Goal: Task Accomplishment & Management: Manage account settings

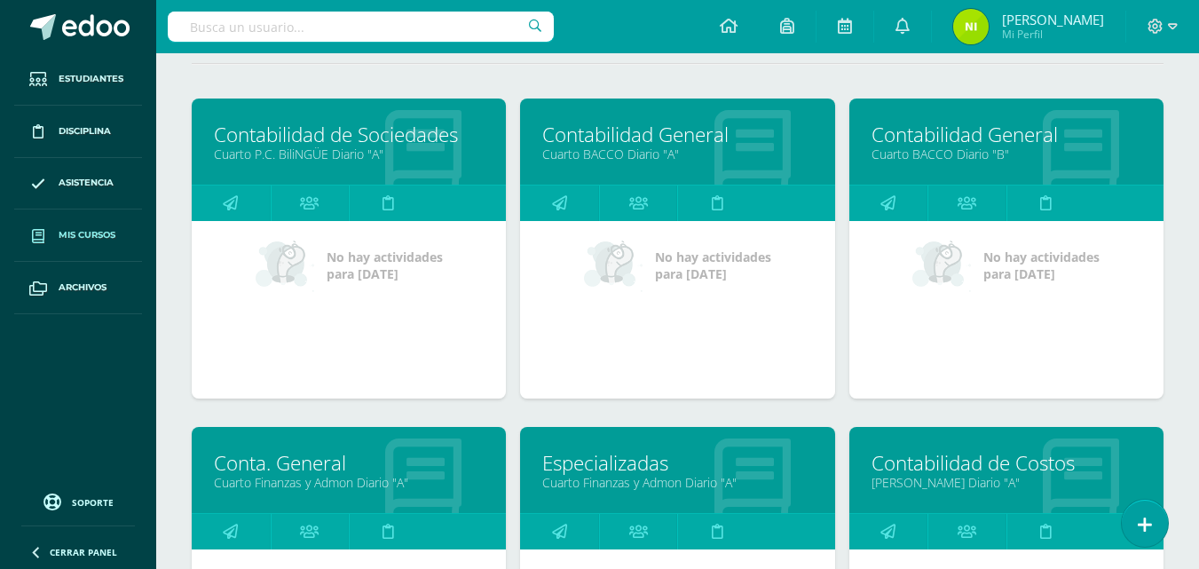
scroll to position [177, 0]
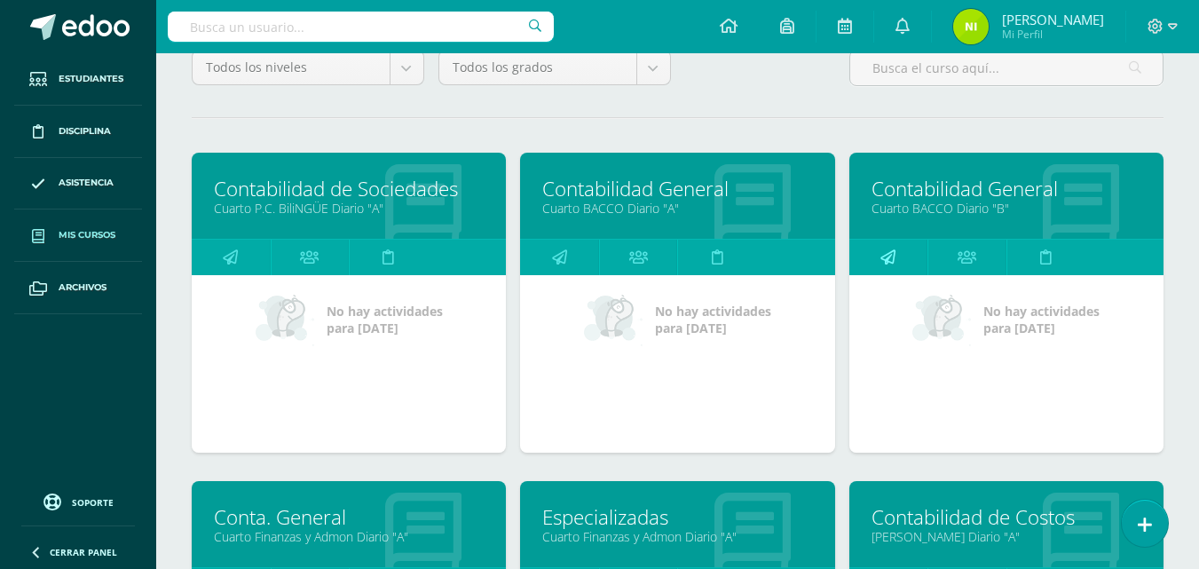
click at [889, 253] on icon at bounding box center [887, 257] width 15 height 35
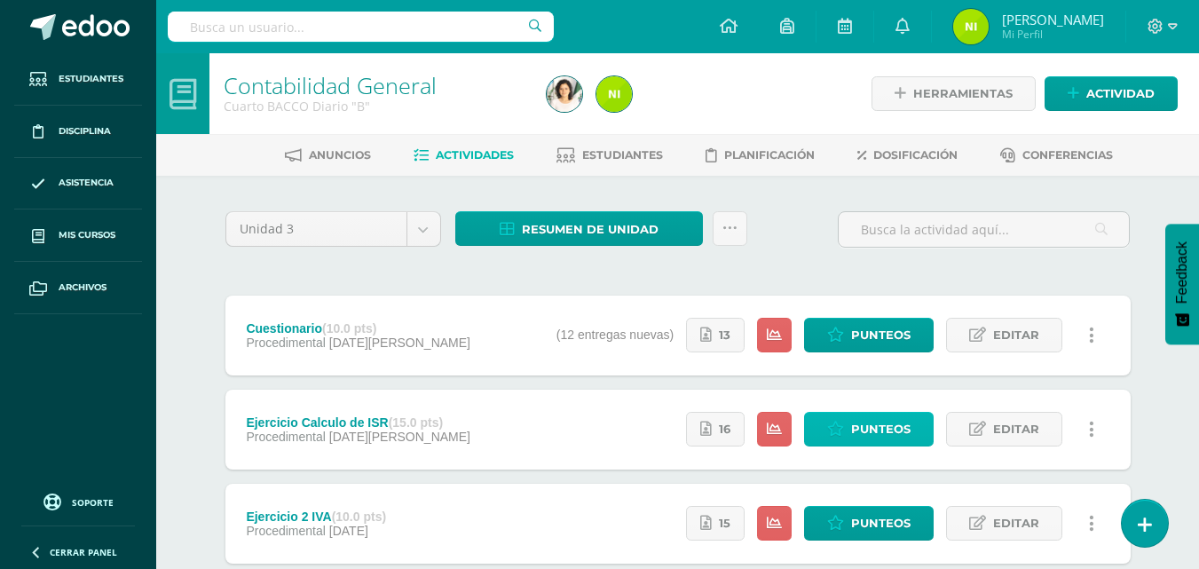
click at [863, 436] on span "Punteos" at bounding box center [880, 429] width 59 height 33
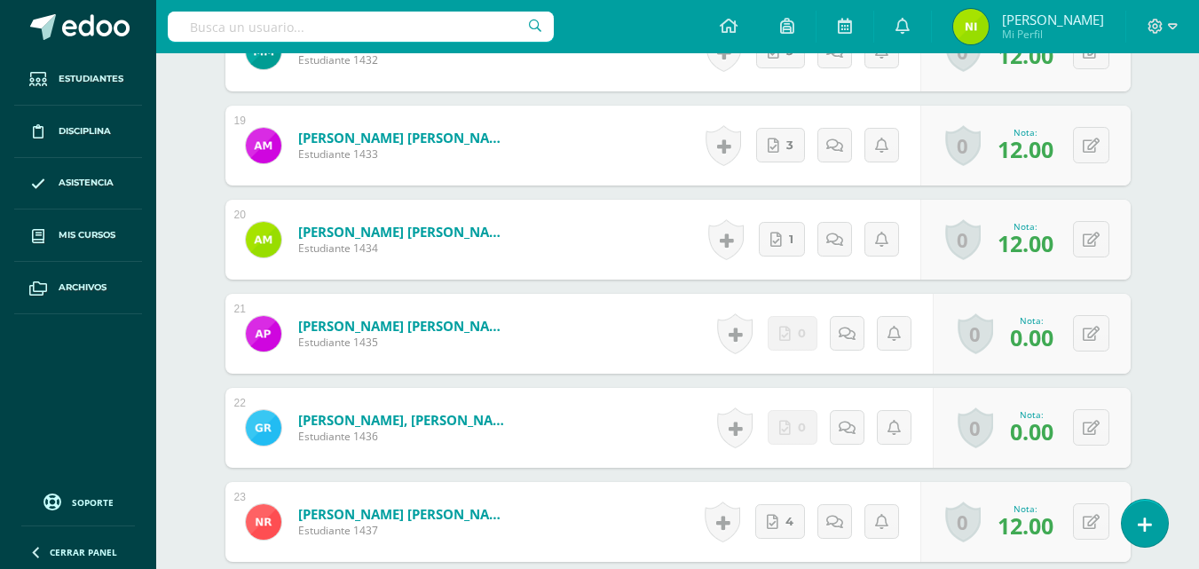
scroll to position [2310, 0]
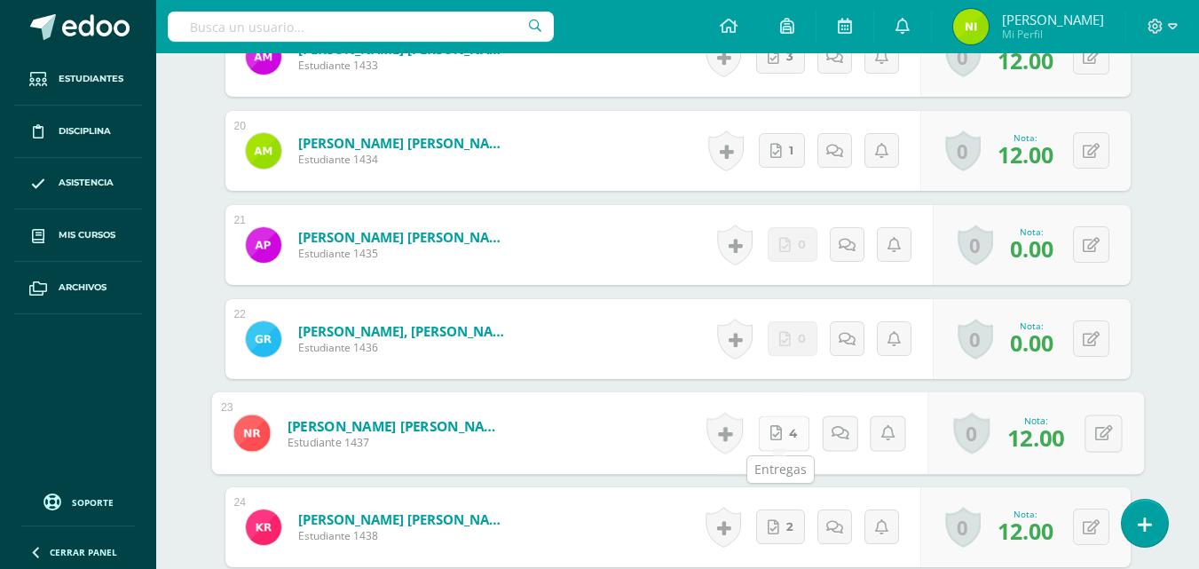
click at [797, 433] on link "4" at bounding box center [783, 432] width 51 height 35
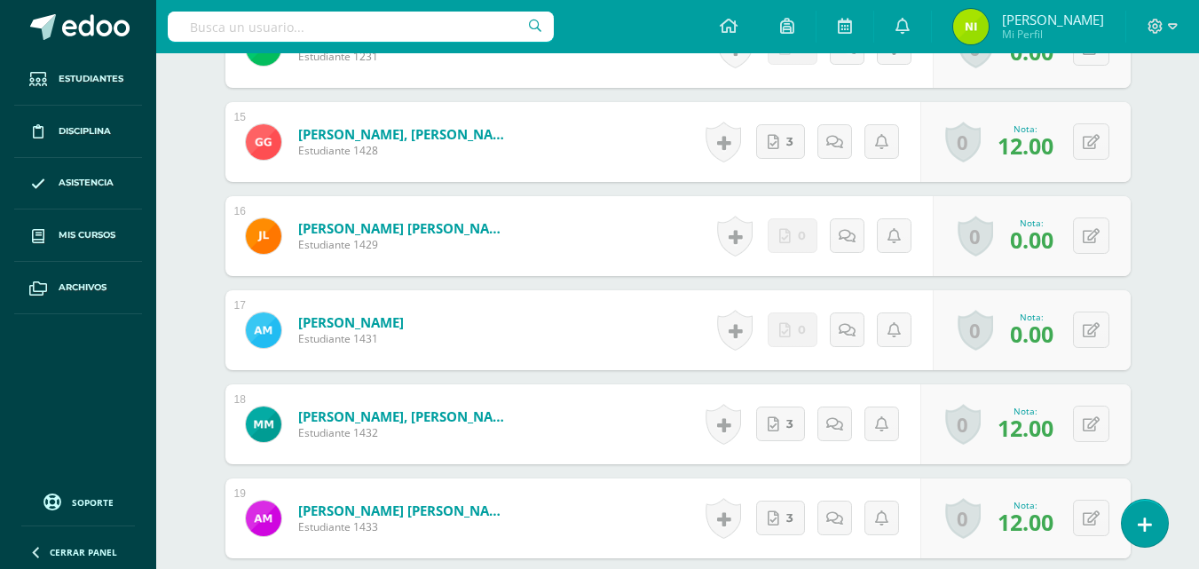
scroll to position [1600, 0]
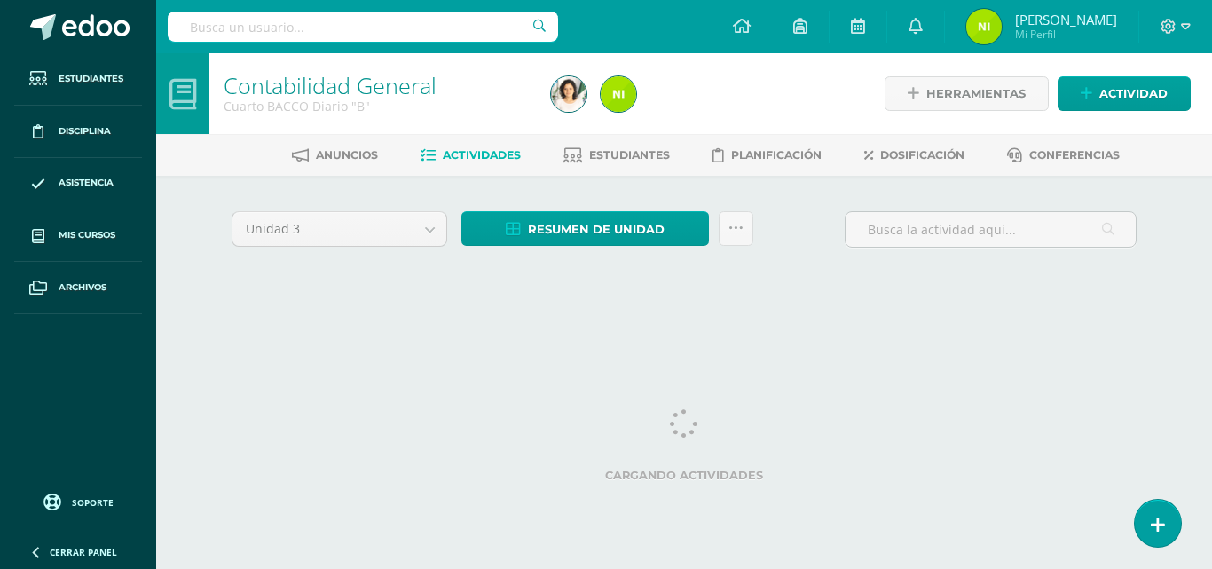
click at [464, 160] on span "Actividades" at bounding box center [482, 154] width 78 height 13
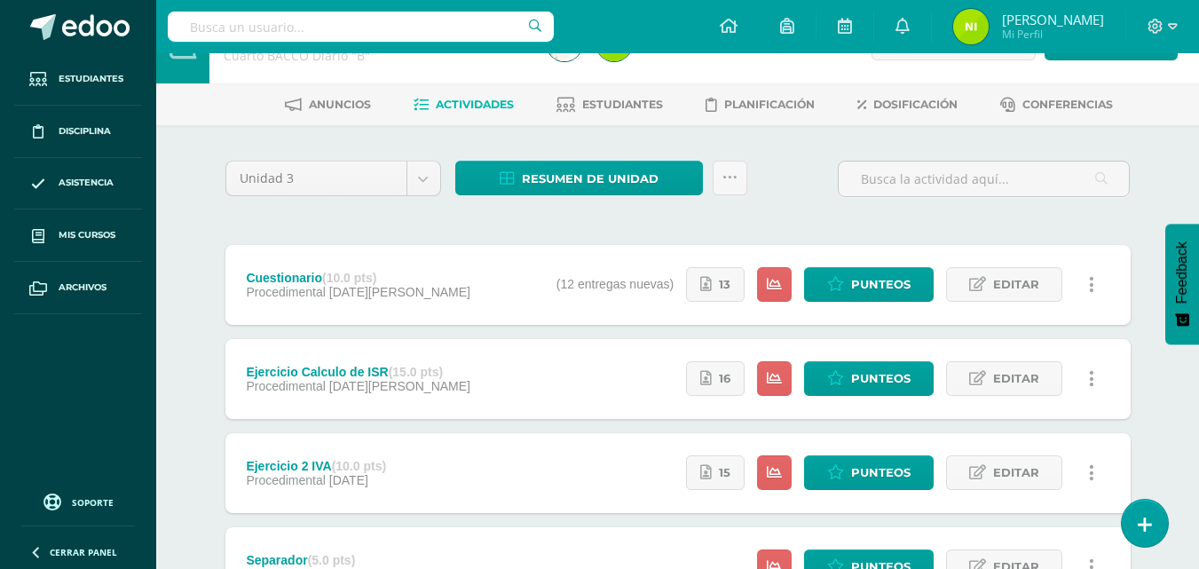
scroll to position [35, 0]
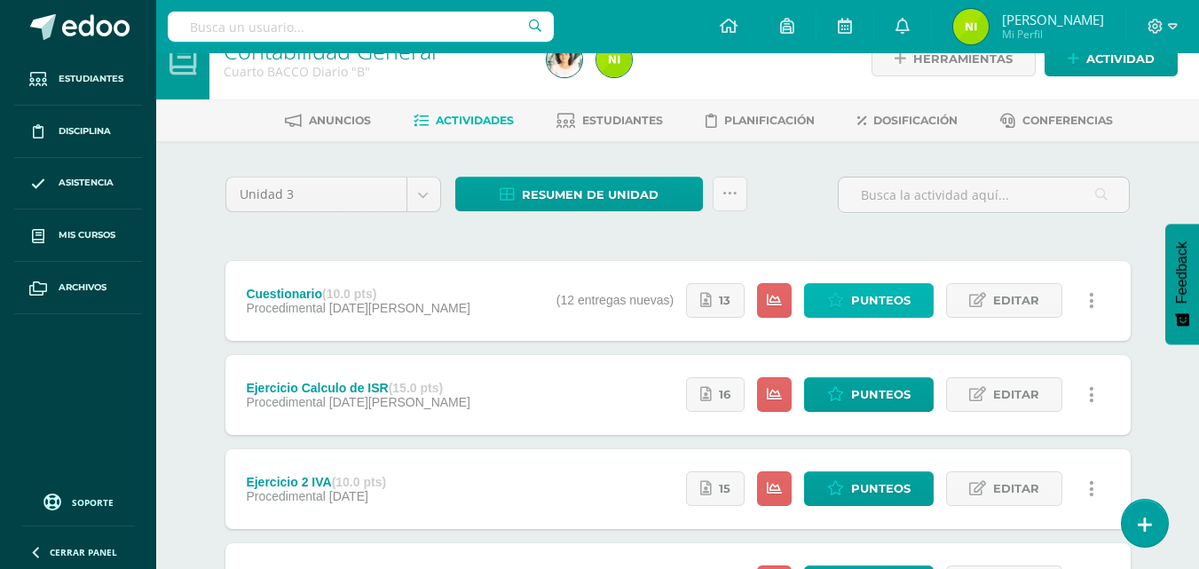
click at [879, 303] on span "Punteos" at bounding box center [880, 300] width 59 height 33
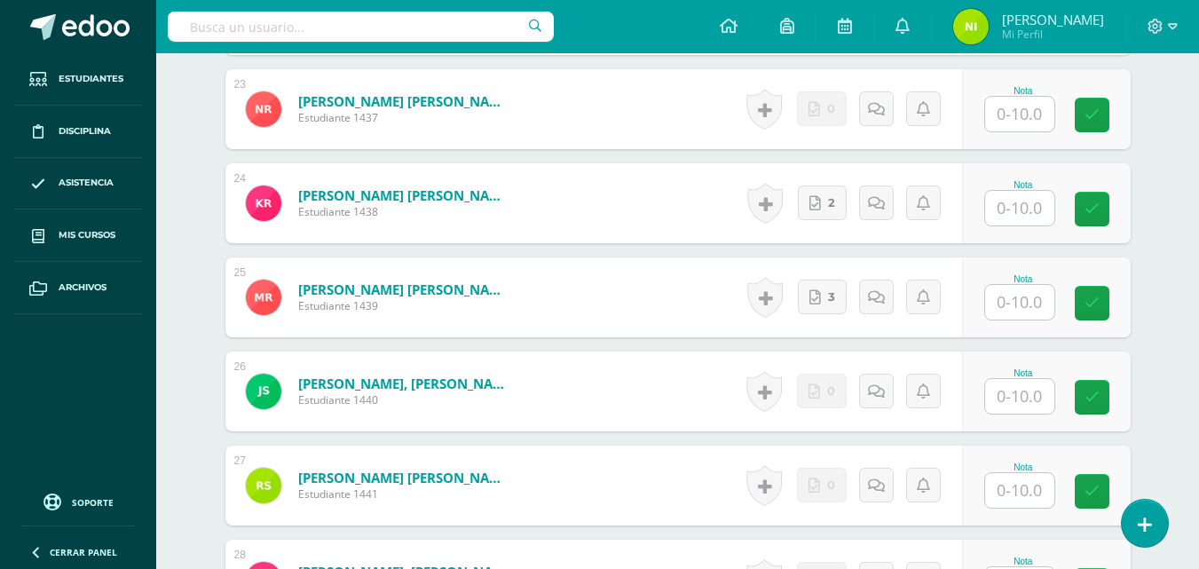
scroll to position [2664, 0]
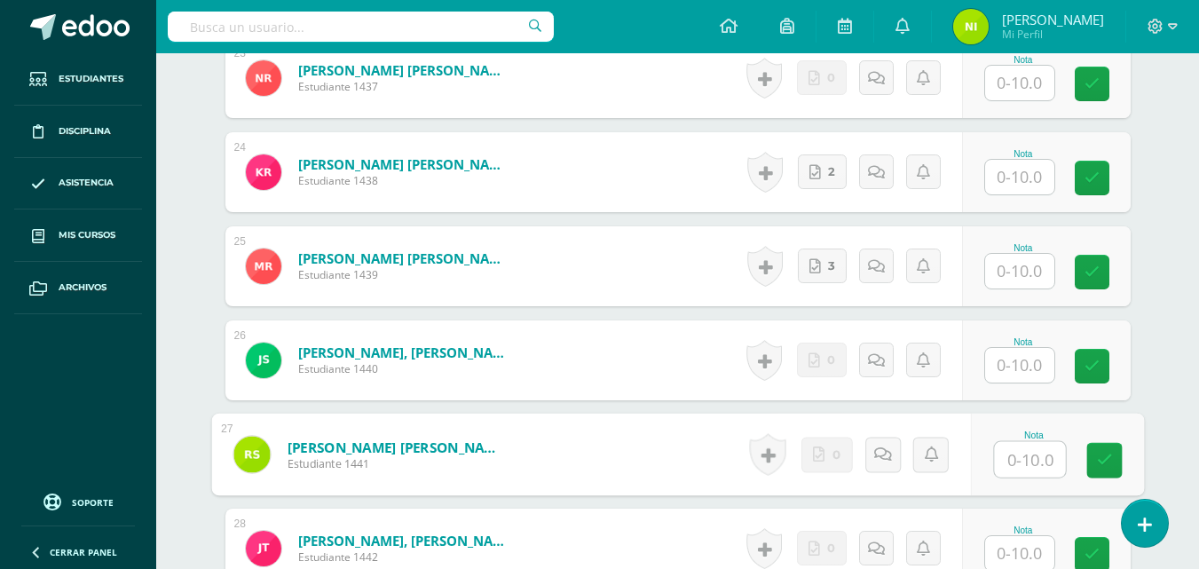
click at [1007, 458] on input "text" at bounding box center [1029, 459] width 71 height 35
type input "10"
click at [1105, 453] on icon at bounding box center [1104, 459] width 16 height 15
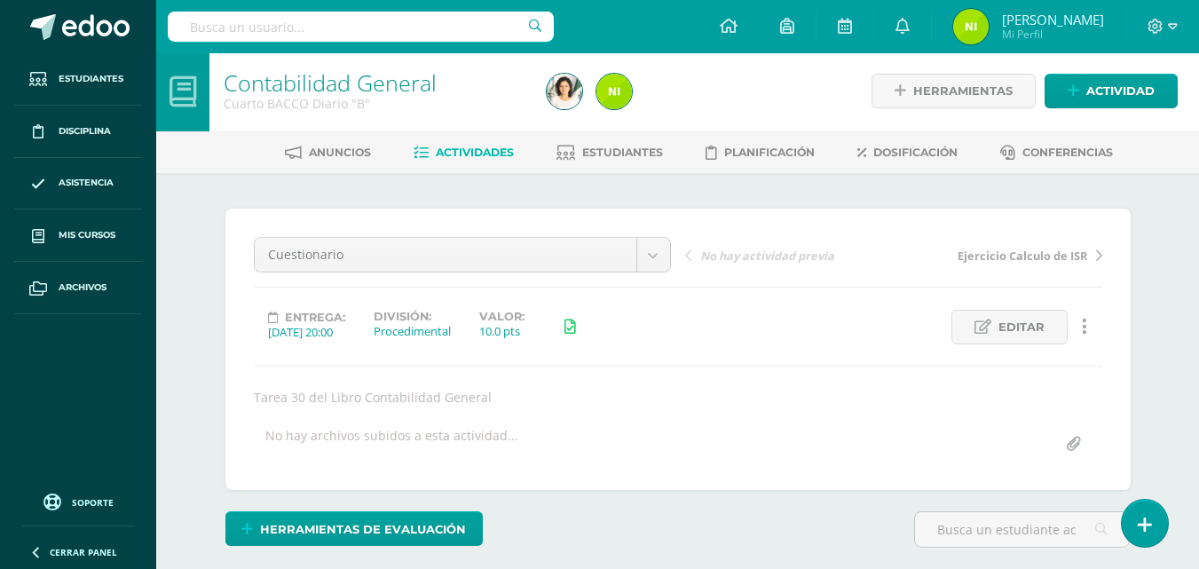
scroll to position [0, 0]
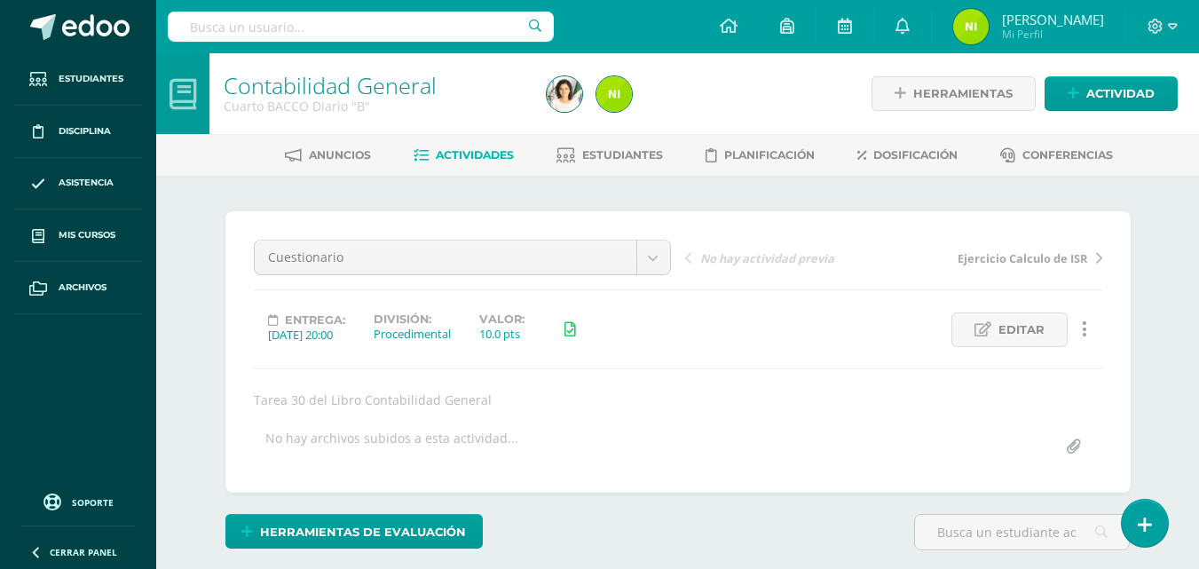
click at [461, 162] on link "Actividades" at bounding box center [463, 155] width 100 height 28
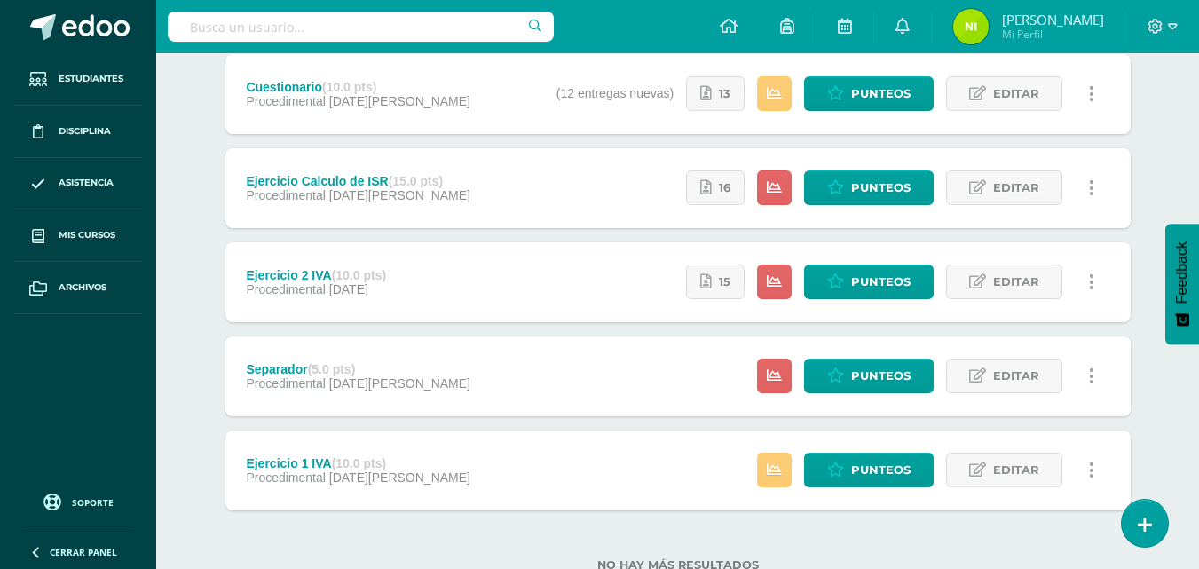
scroll to position [266, 0]
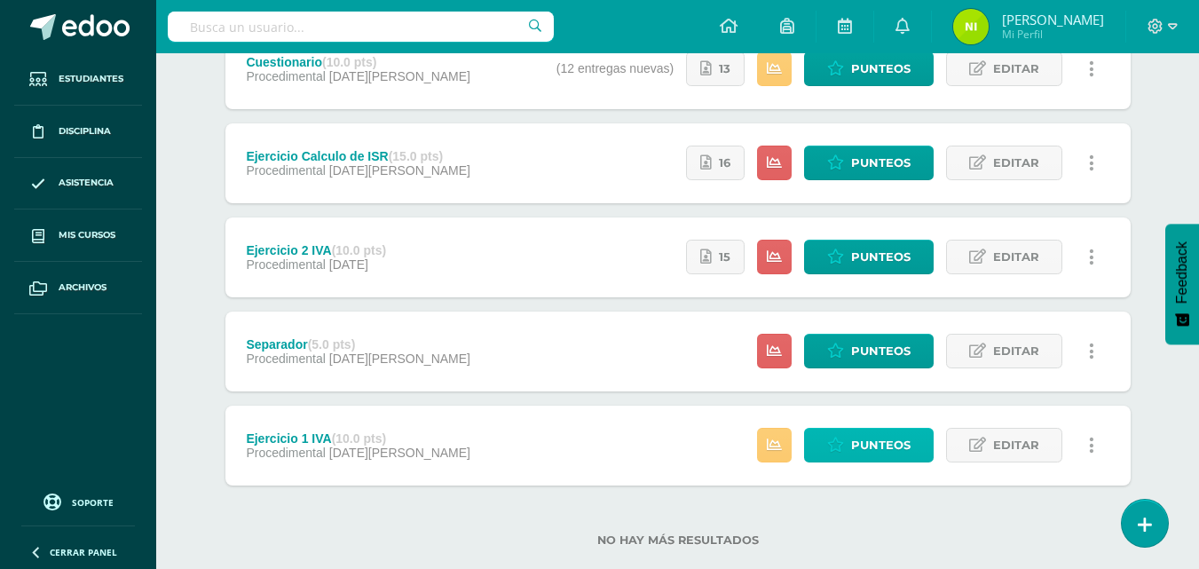
click at [842, 439] on icon at bounding box center [835, 444] width 17 height 15
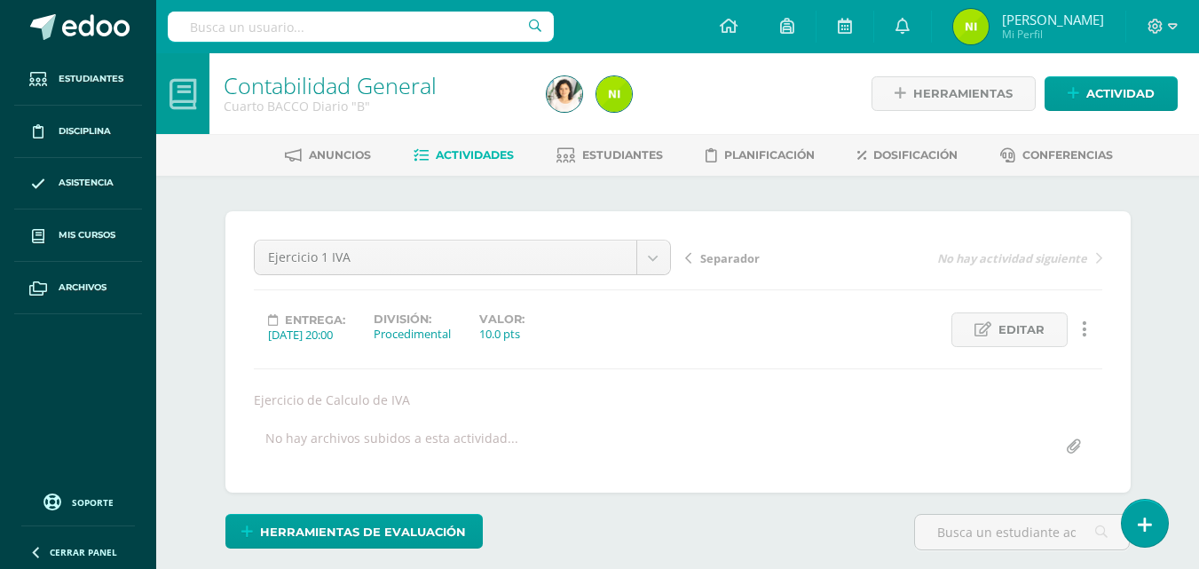
click at [721, 262] on span "Separador" at bounding box center [729, 258] width 59 height 16
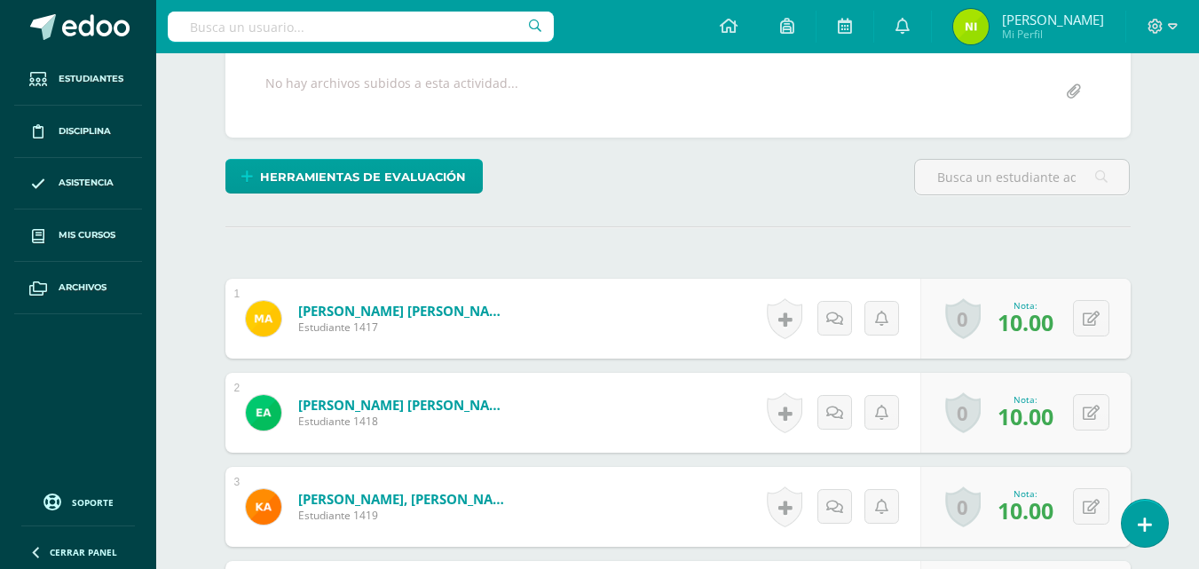
scroll to position [444, 0]
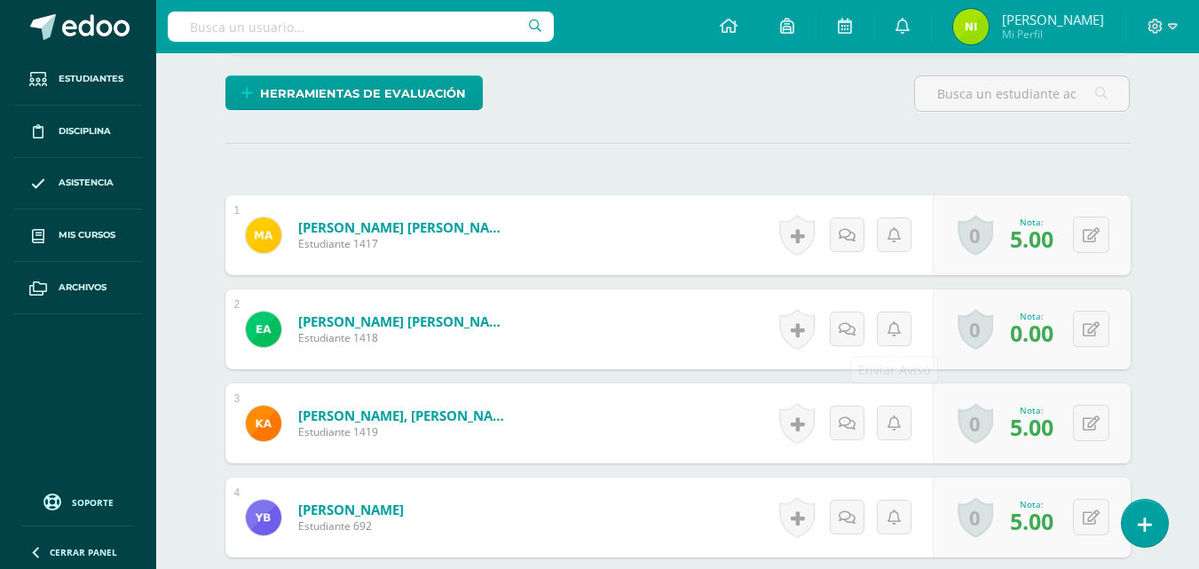
scroll to position [83, 0]
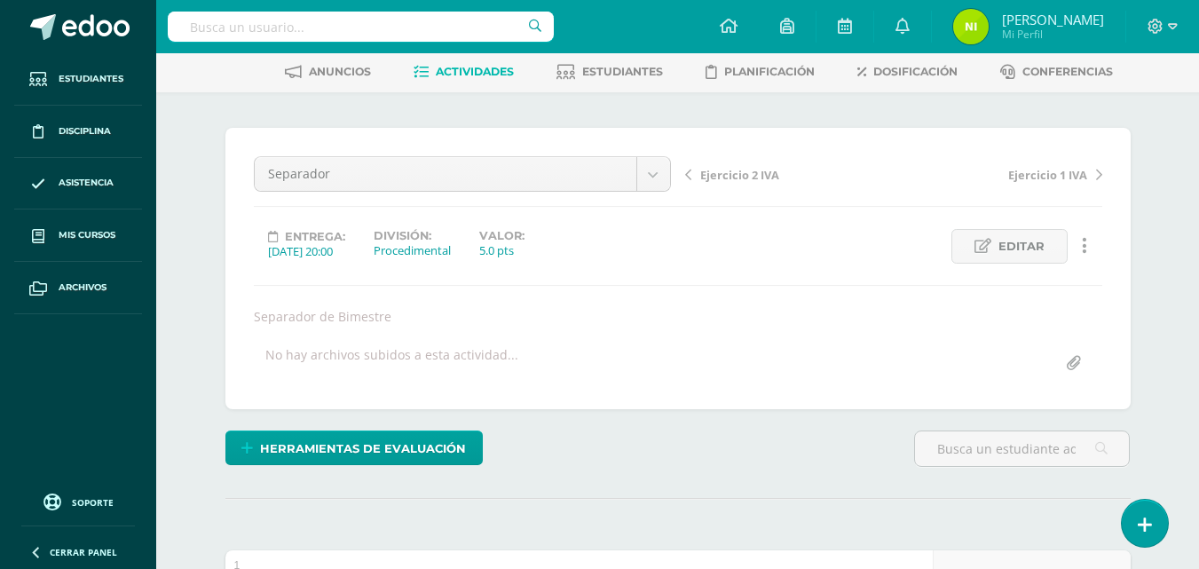
click at [736, 177] on span "Ejercicio 2 IVA" at bounding box center [739, 175] width 79 height 16
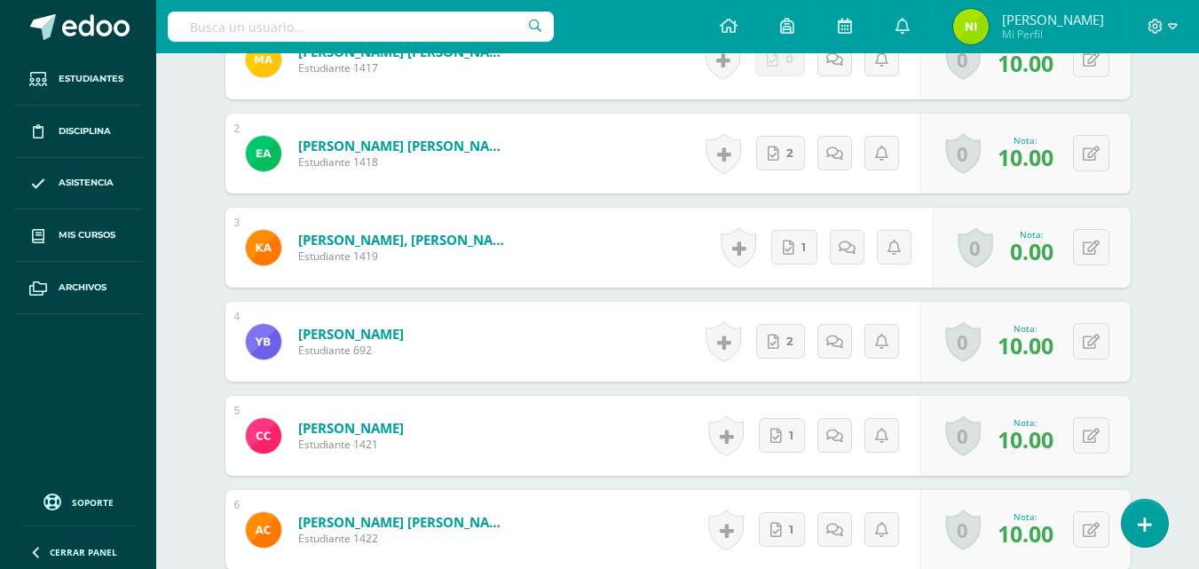
scroll to position [615, 0]
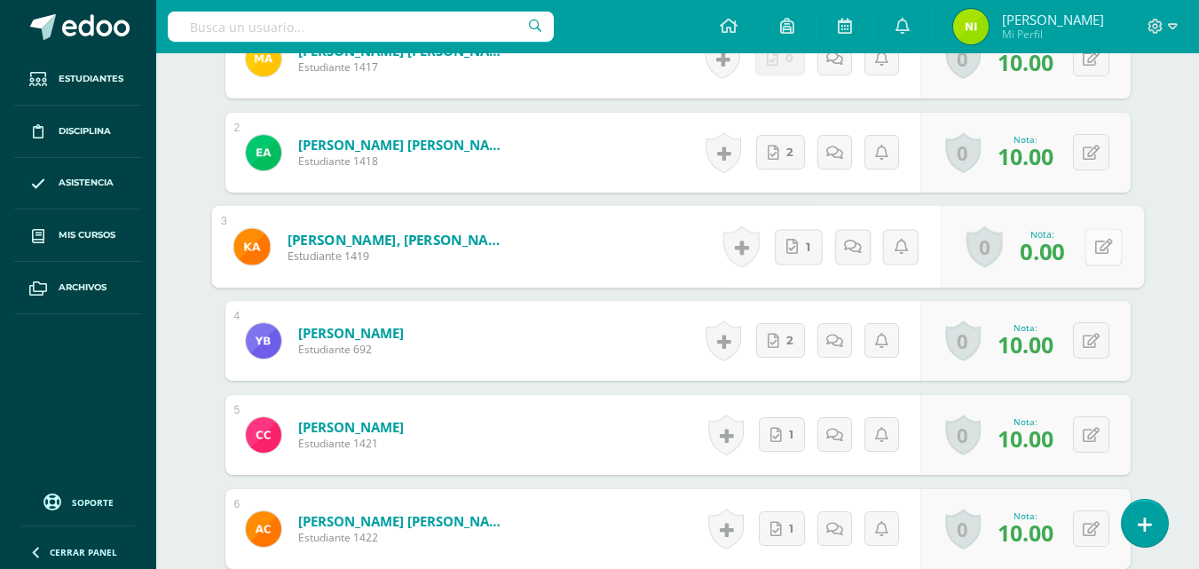
click at [1090, 250] on button at bounding box center [1102, 246] width 37 height 37
type input "10"
click at [1052, 264] on link at bounding box center [1055, 252] width 35 height 35
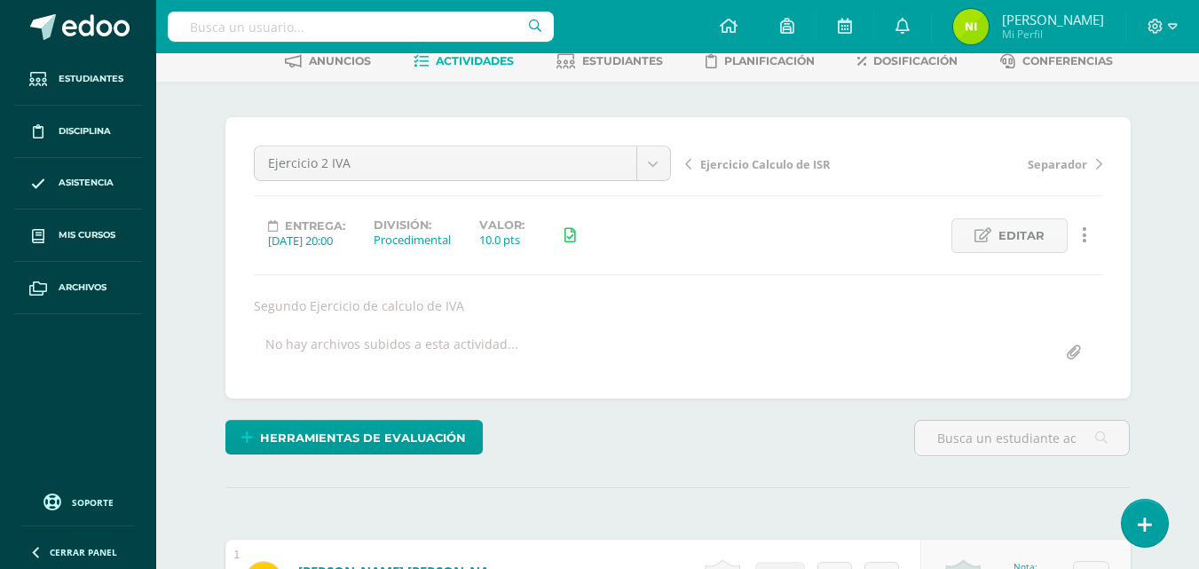
scroll to position [0, 0]
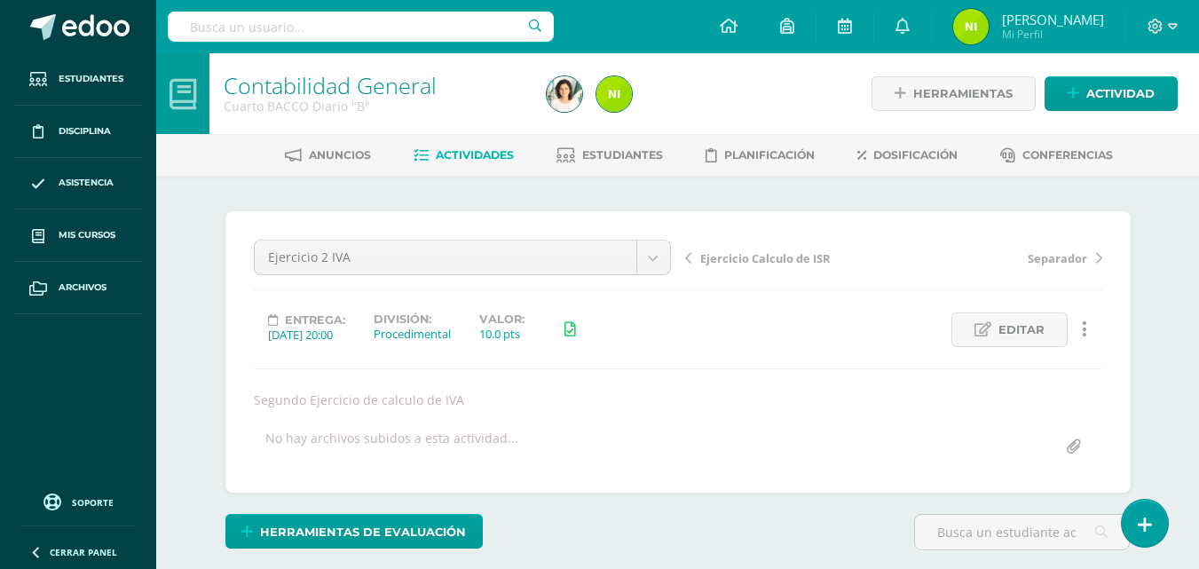
click at [810, 256] on span "Ejercicio Calculo de ISR" at bounding box center [765, 258] width 130 height 16
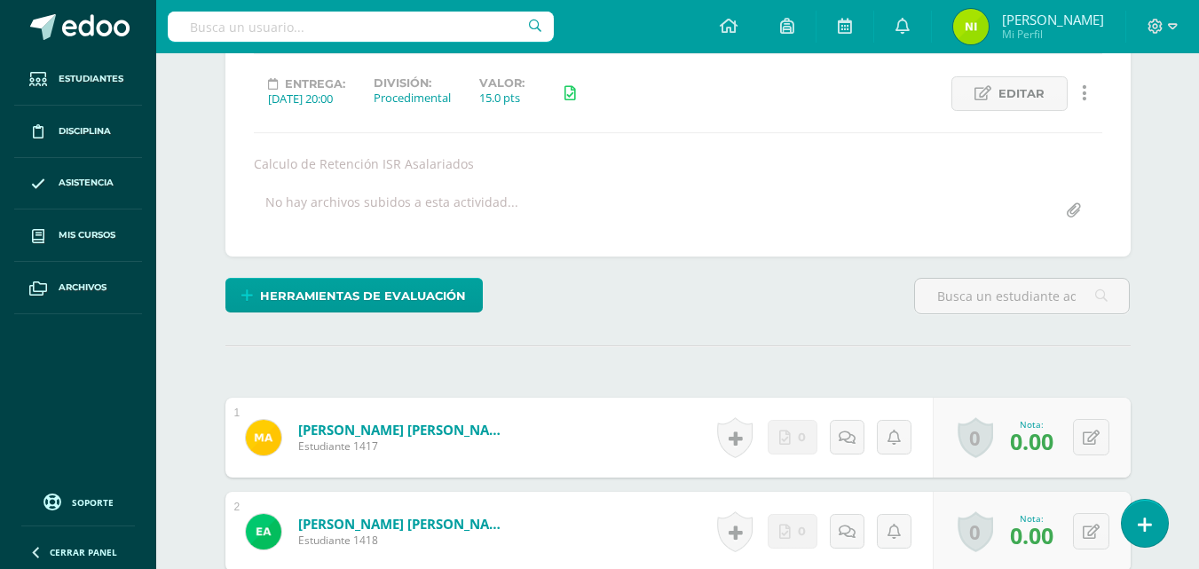
scroll to position [83, 0]
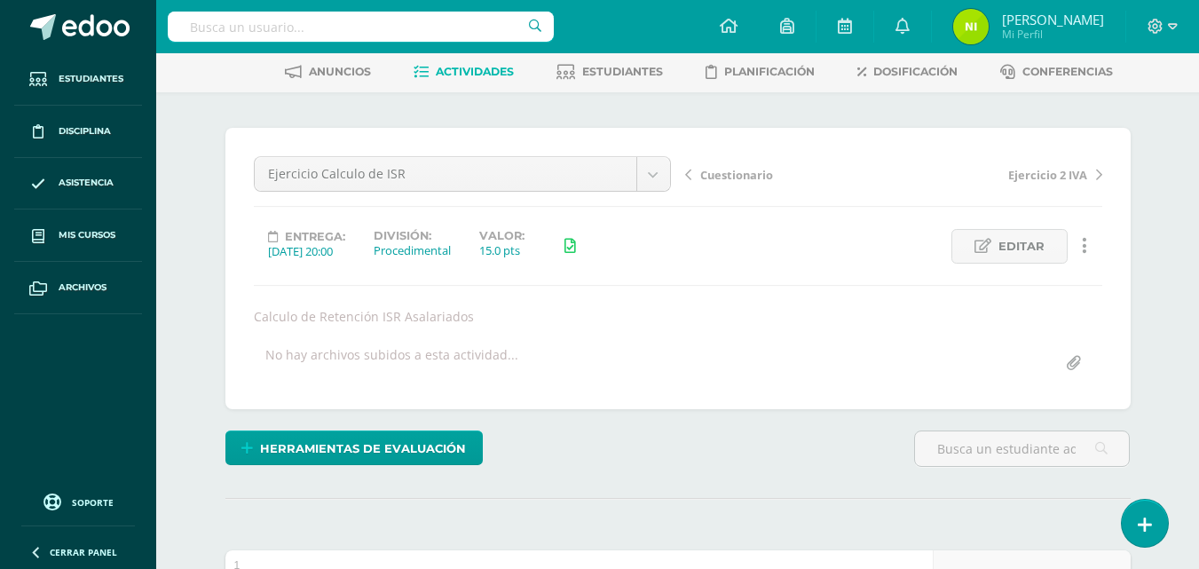
click at [759, 178] on span "Cuestionario" at bounding box center [736, 175] width 73 height 16
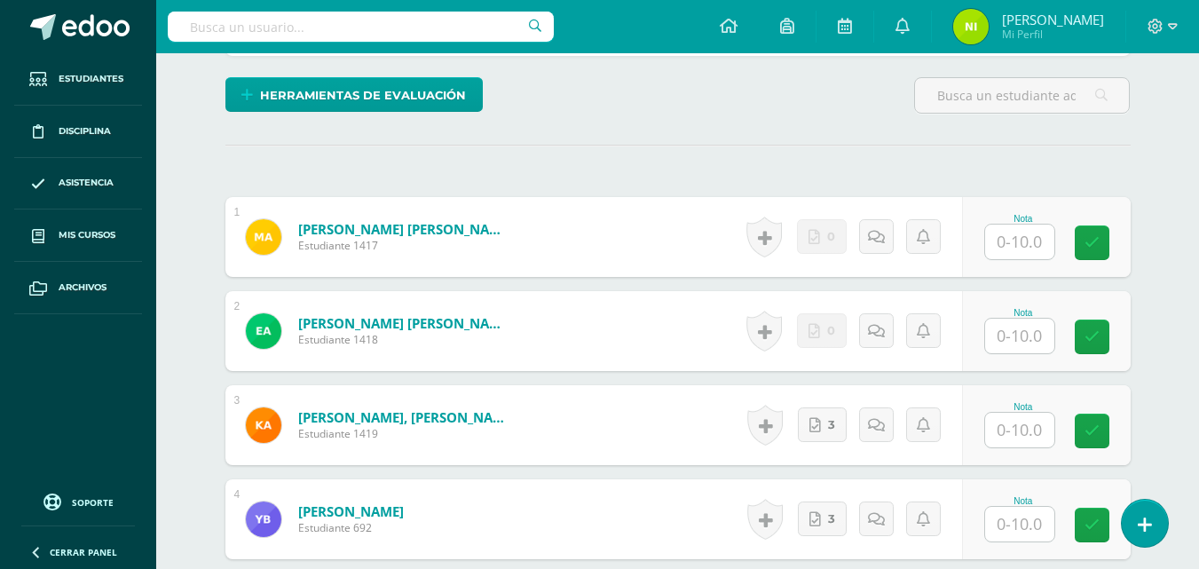
scroll to position [525, 0]
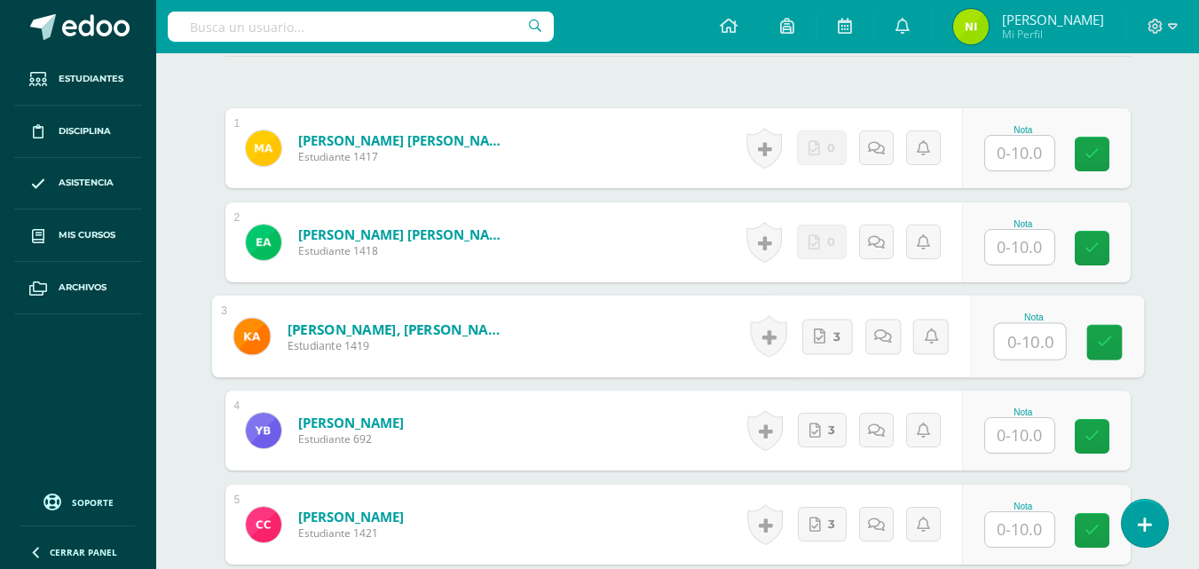
click at [1012, 339] on input "text" at bounding box center [1029, 341] width 71 height 35
type input "10"
click at [1120, 335] on link at bounding box center [1103, 341] width 35 height 35
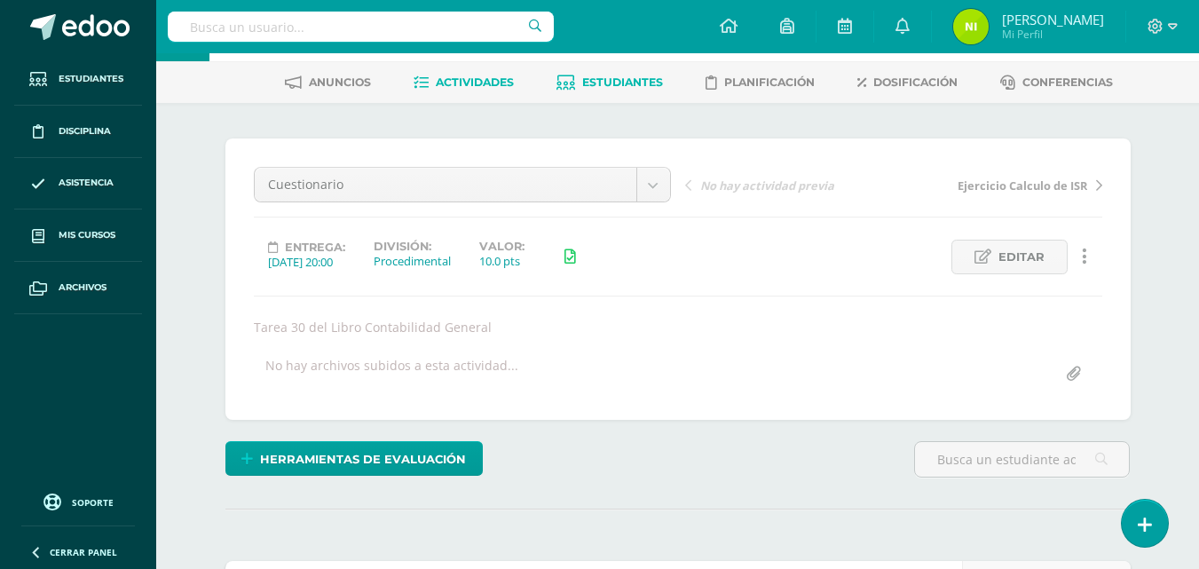
scroll to position [0, 0]
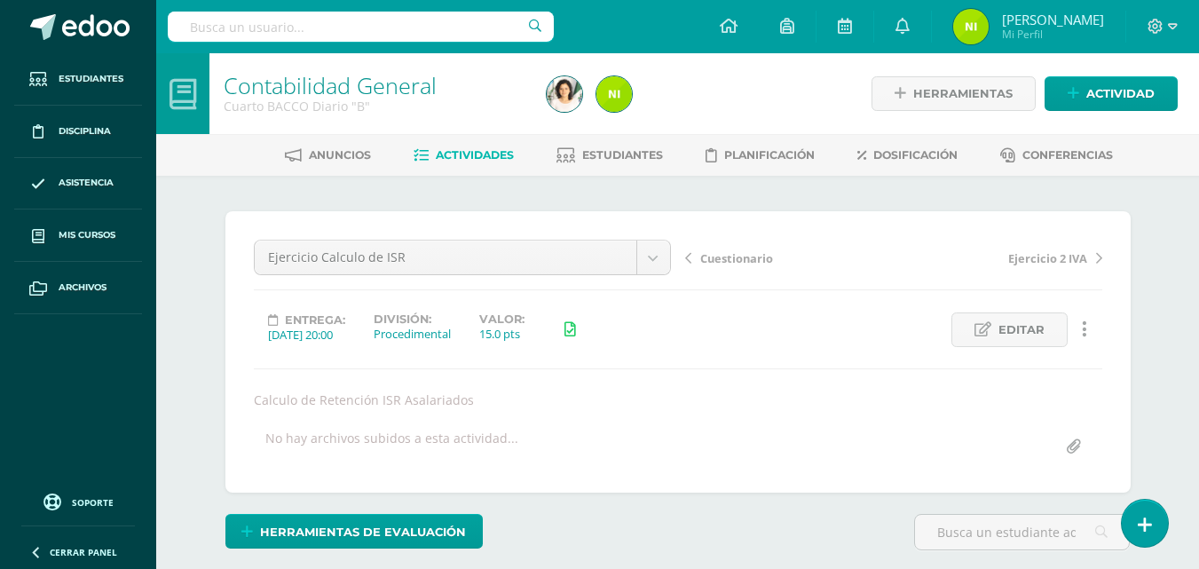
click at [484, 153] on span "Actividades" at bounding box center [475, 154] width 78 height 13
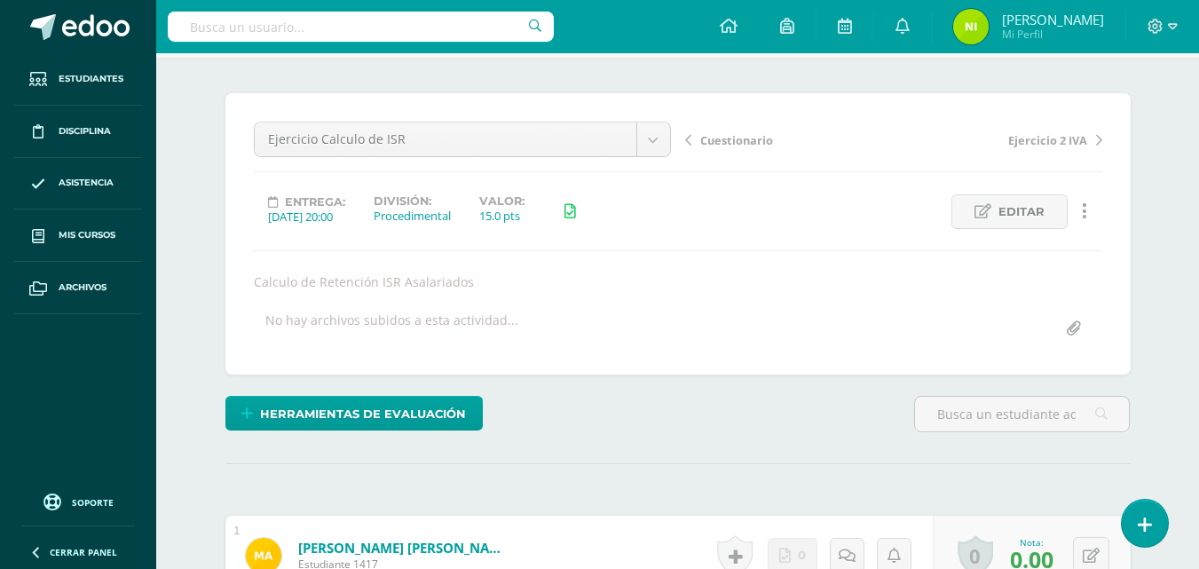
scroll to position [1, 0]
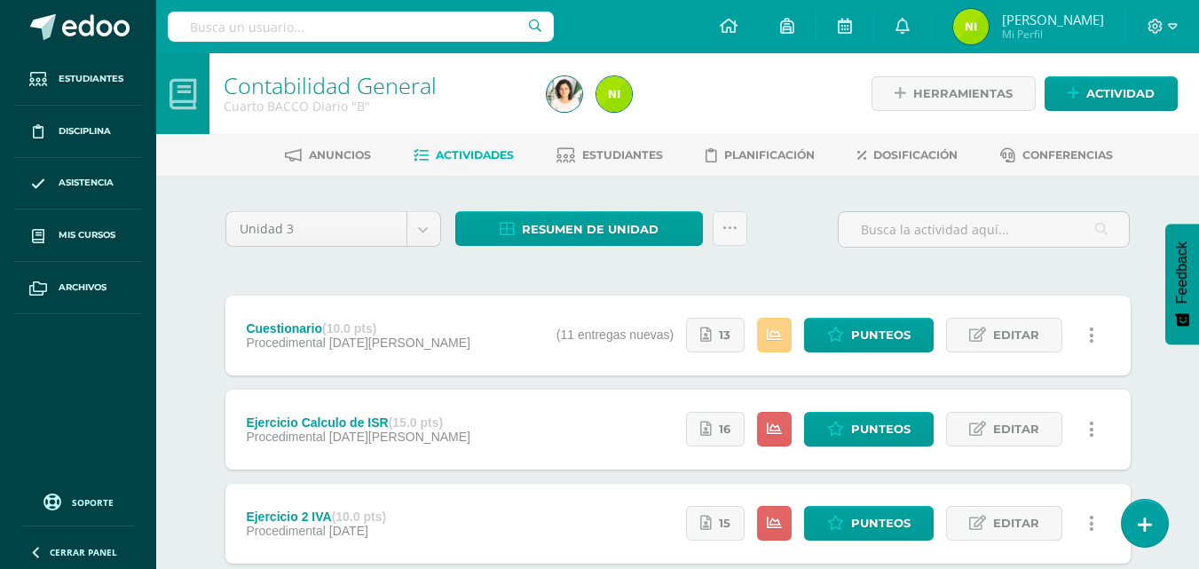
scroll to position [89, 0]
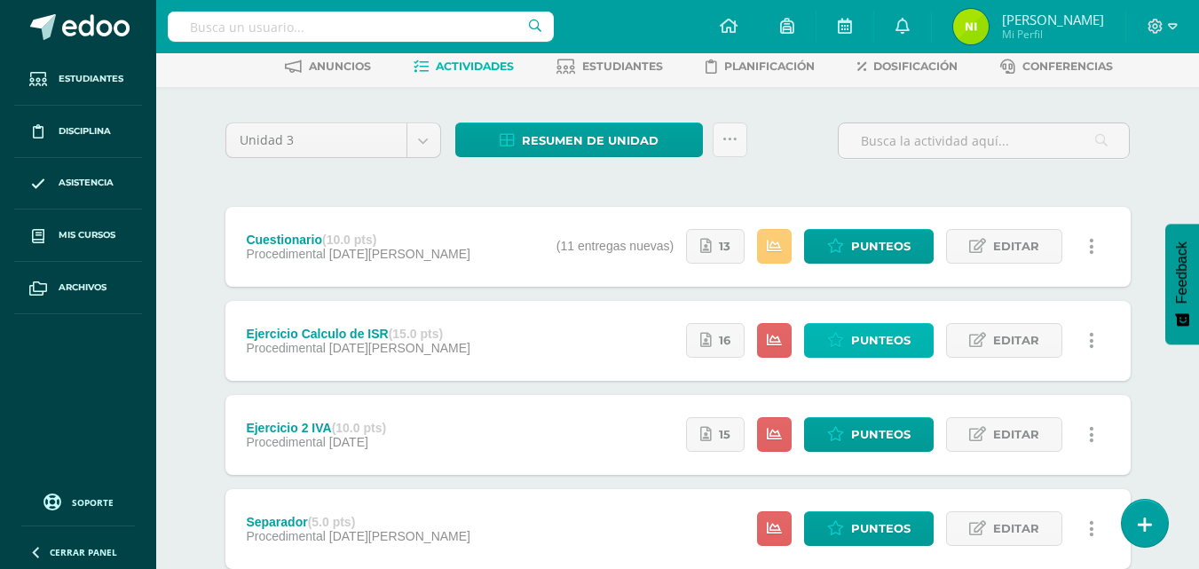
click at [848, 344] on link "Punteos" at bounding box center [869, 340] width 130 height 35
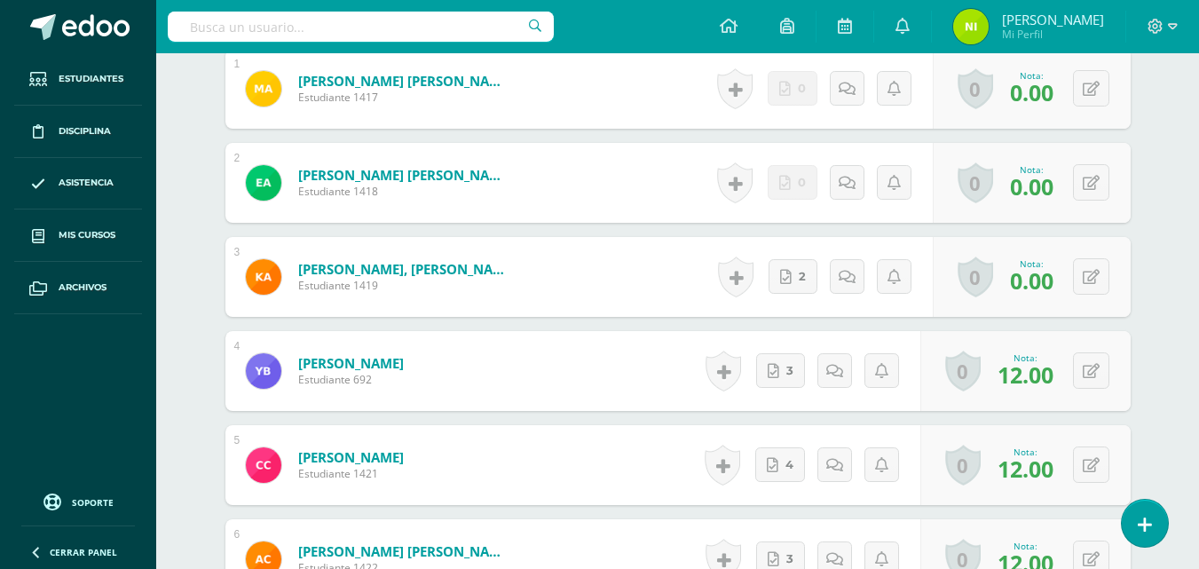
scroll to position [616, 0]
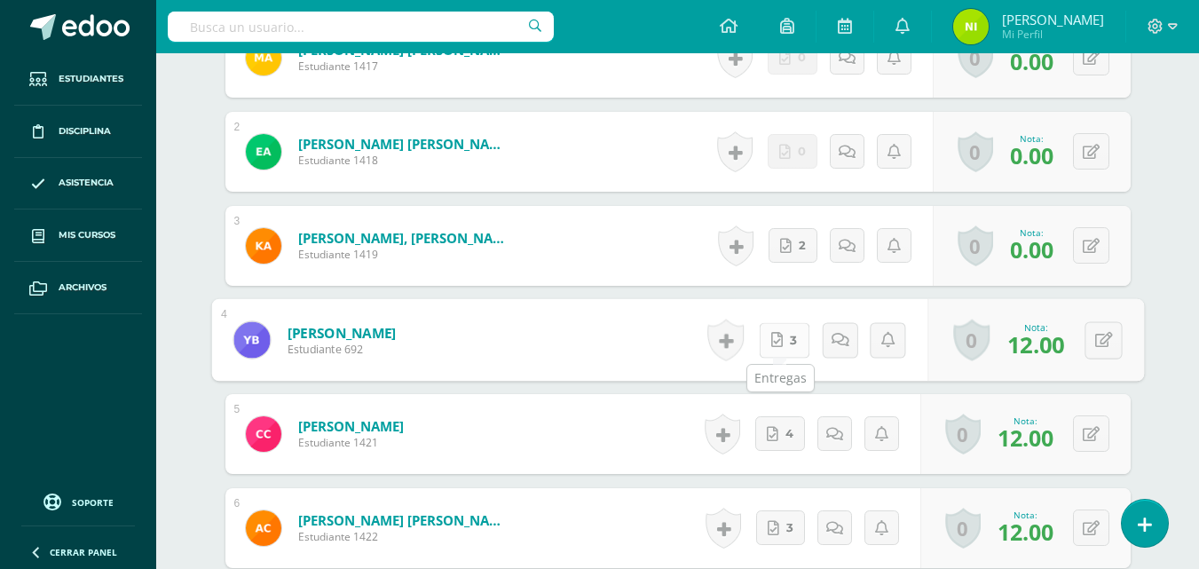
click at [790, 346] on span "3" at bounding box center [793, 340] width 7 height 34
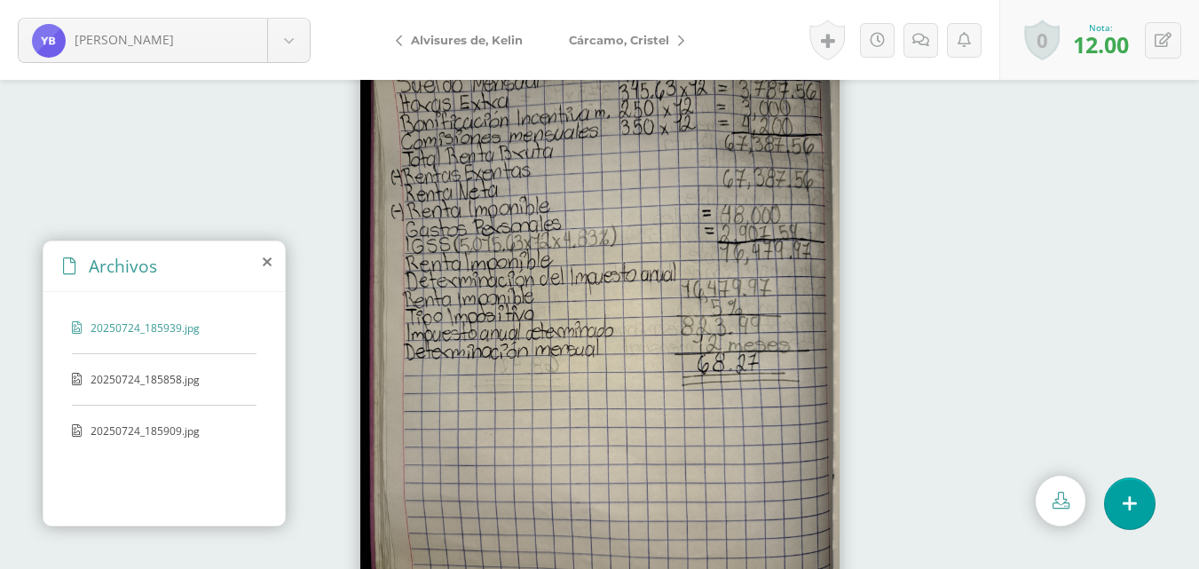
click at [789, 346] on img at bounding box center [599, 324] width 479 height 639
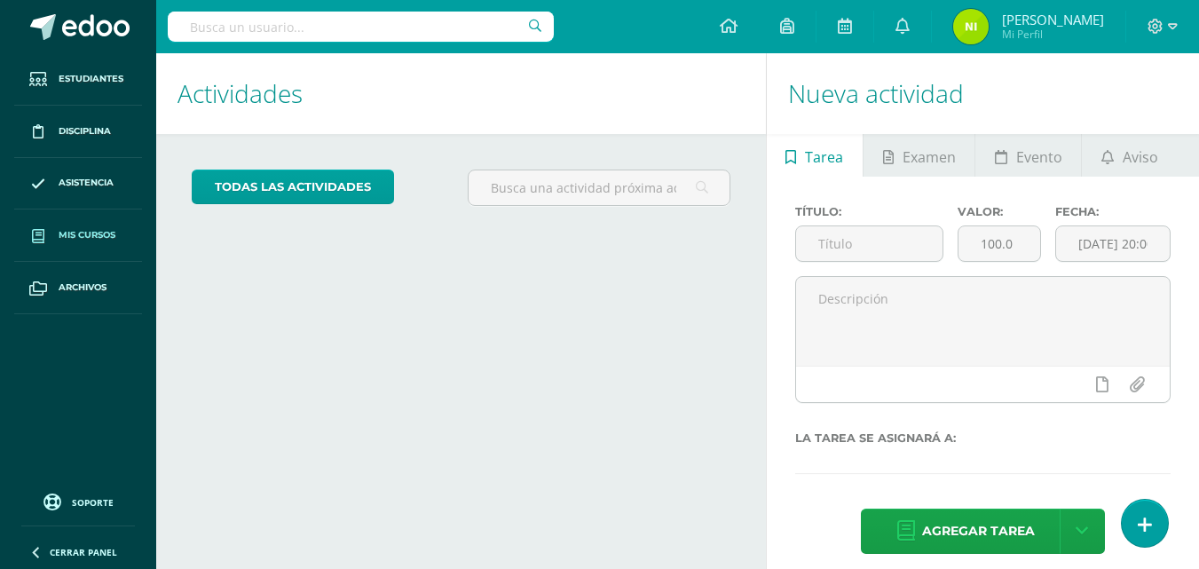
click at [66, 225] on link "Mis cursos" at bounding box center [78, 235] width 128 height 52
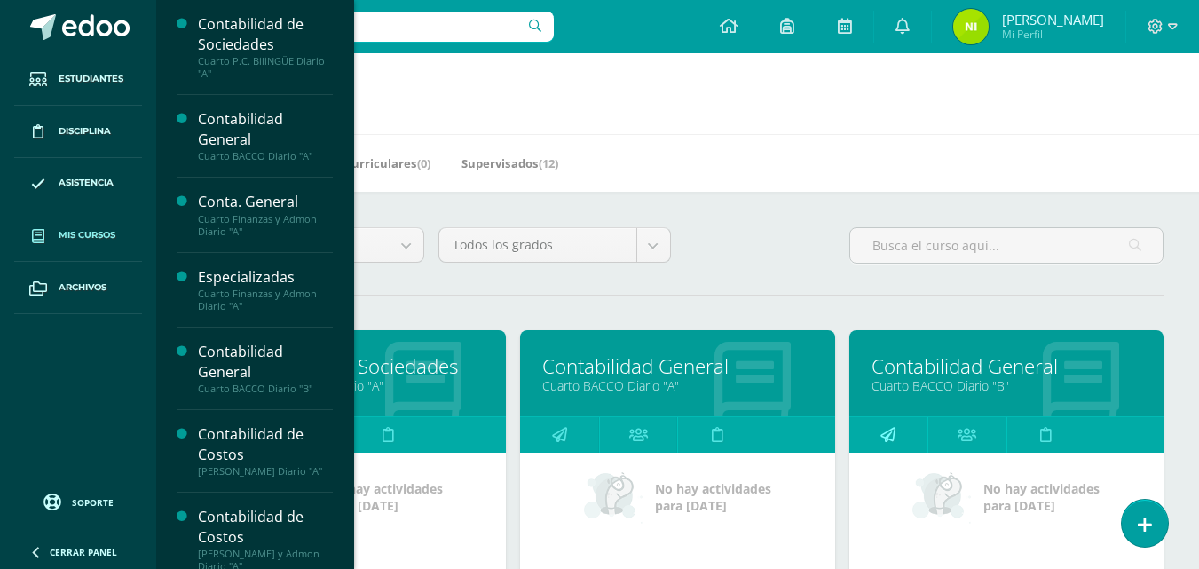
click at [899, 425] on link at bounding box center [888, 434] width 79 height 35
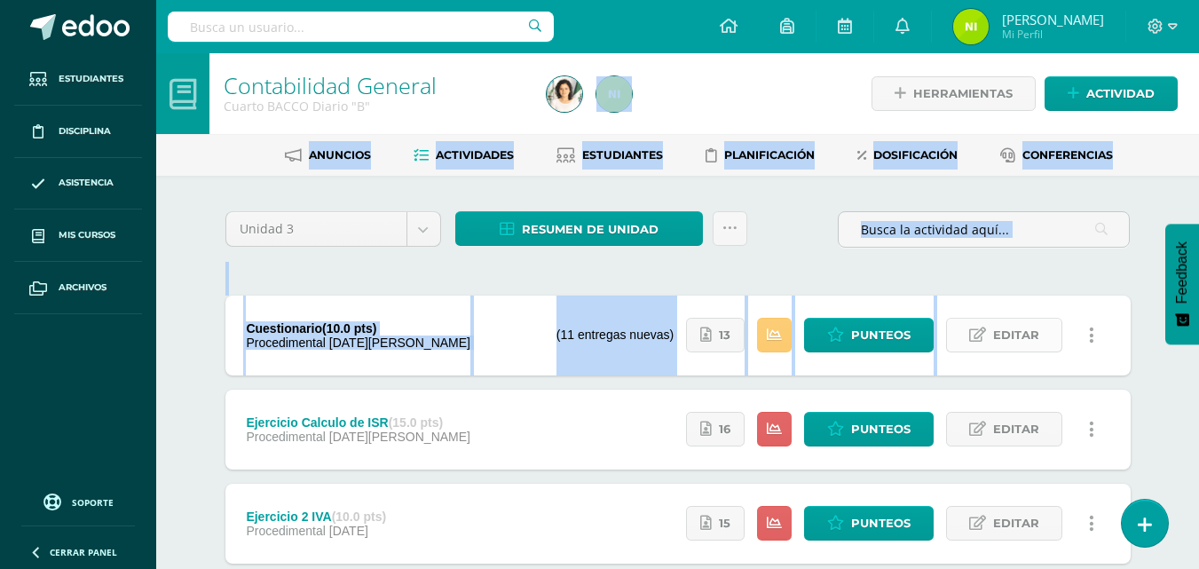
click at [1014, 334] on span "Editar" at bounding box center [1016, 335] width 46 height 33
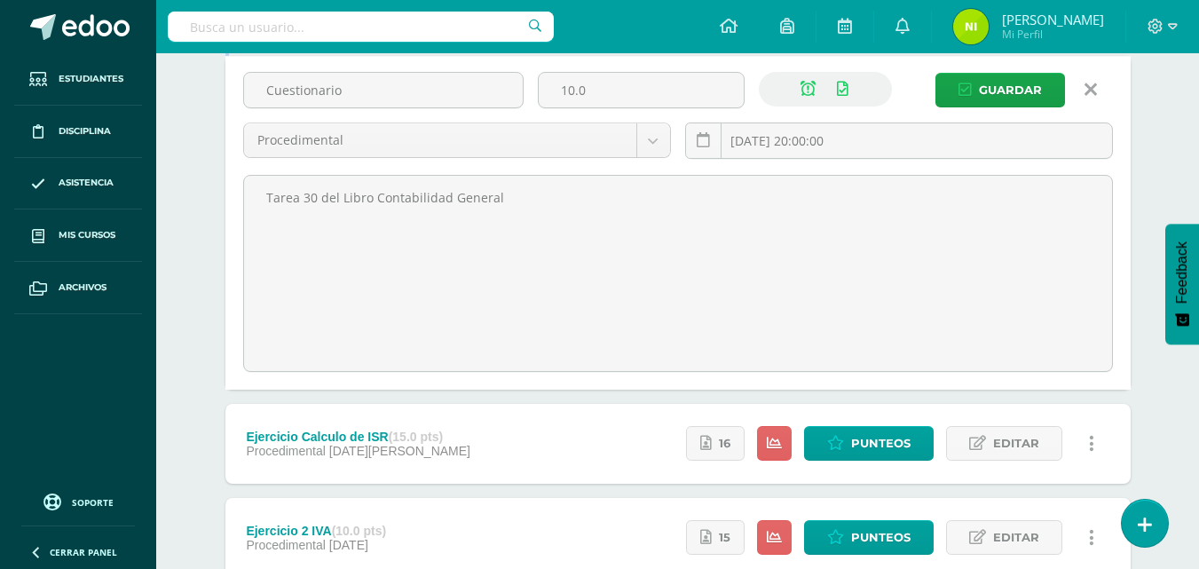
scroll to position [330, 0]
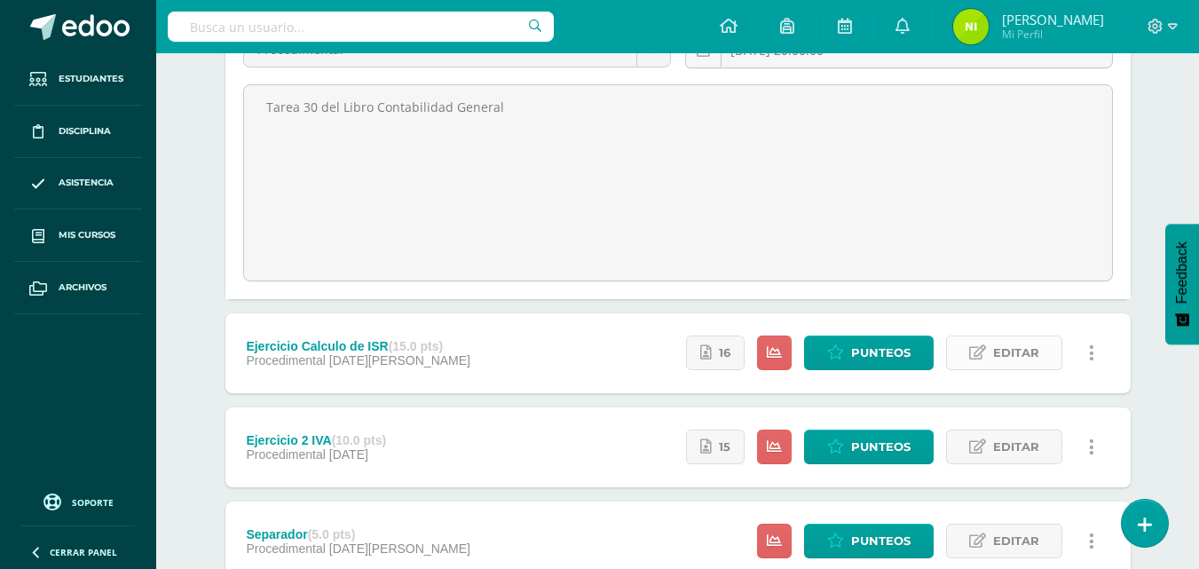
click at [1022, 360] on span "Editar" at bounding box center [1016, 352] width 46 height 33
